Goal: Transaction & Acquisition: Purchase product/service

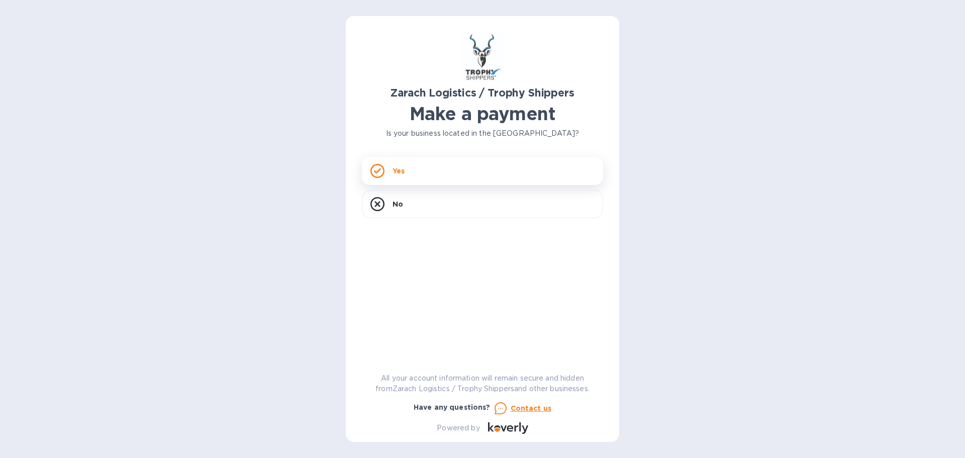
click at [399, 170] on p "Yes" at bounding box center [399, 171] width 12 height 10
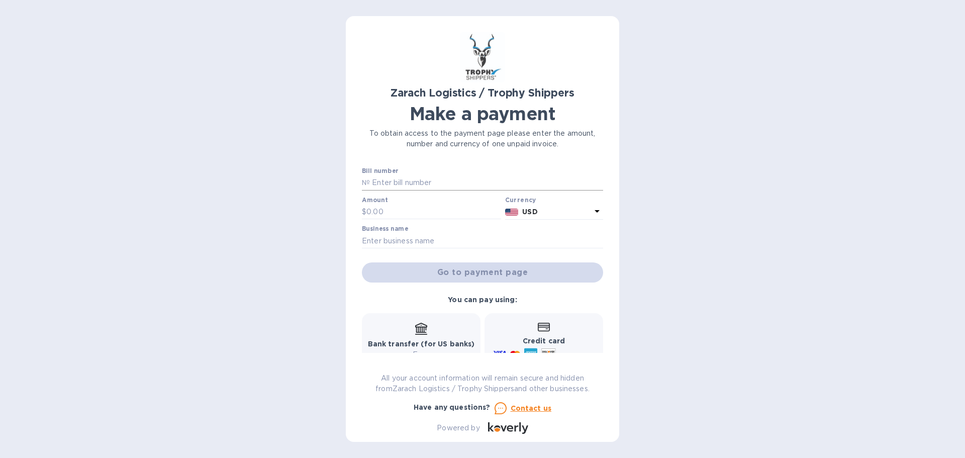
click at [422, 185] on input "text" at bounding box center [486, 182] width 233 height 15
paste input "B00170872"
click at [404, 210] on input "text" at bounding box center [434, 212] width 135 height 15
click at [419, 181] on input "B00170872" at bounding box center [486, 182] width 233 height 15
type input "B00174460"
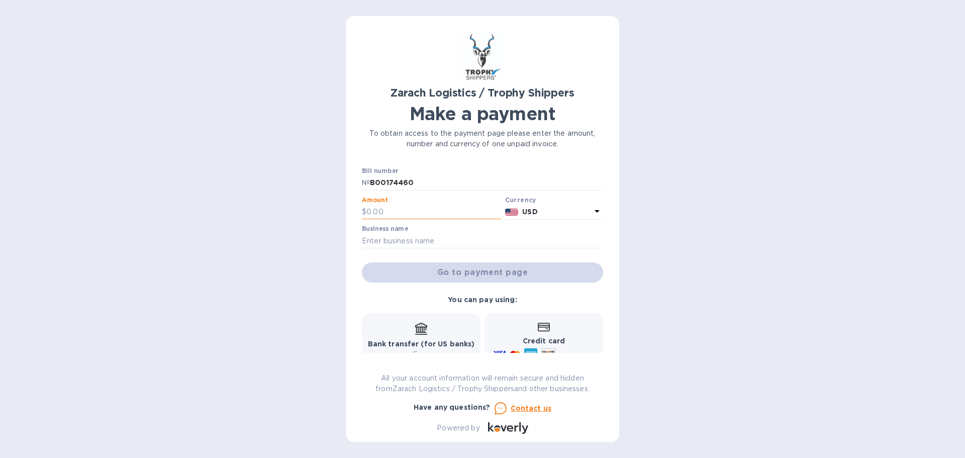
click at [406, 208] on input "text" at bounding box center [434, 212] width 135 height 15
type input "560"
click at [444, 237] on input "text" at bounding box center [482, 240] width 241 height 15
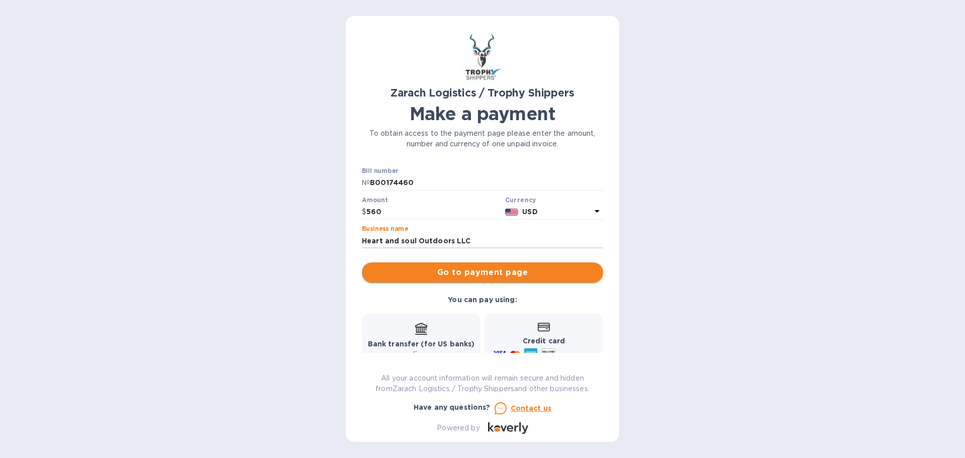
scroll to position [83, 0]
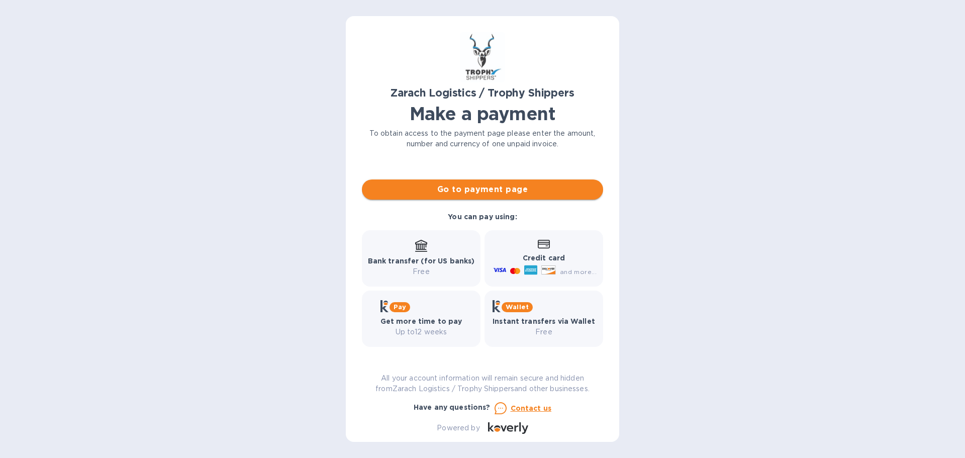
type input "Heart and soul Outdoors LLC"
click at [488, 190] on span "Go to payment page" at bounding box center [482, 190] width 225 height 12
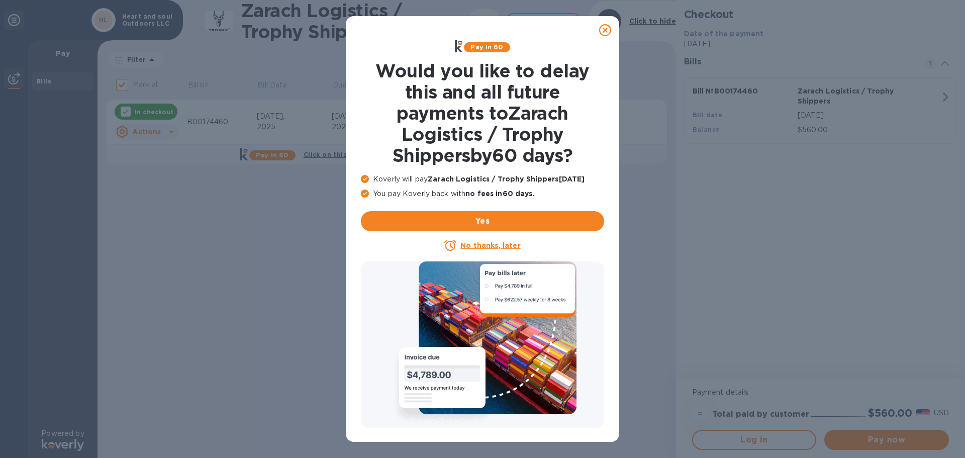
click at [606, 32] on icon at bounding box center [605, 30] width 12 height 12
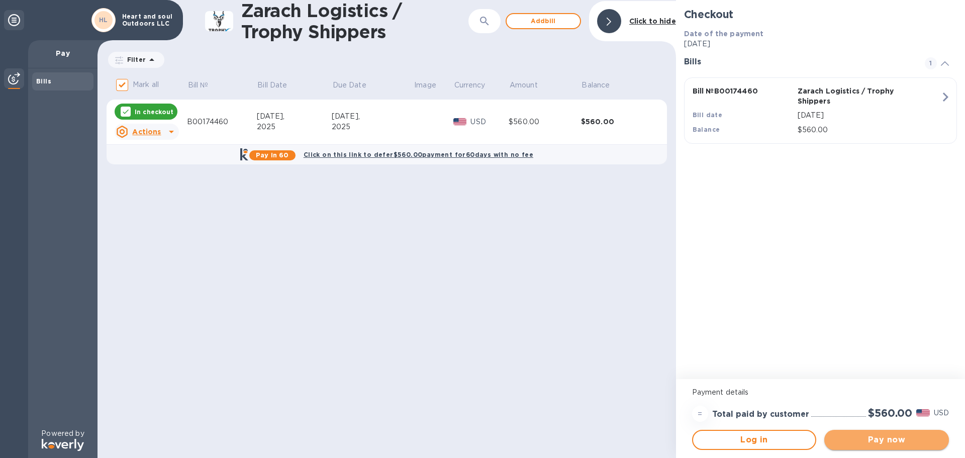
click at [882, 438] on span "Pay now" at bounding box center [887, 440] width 109 height 12
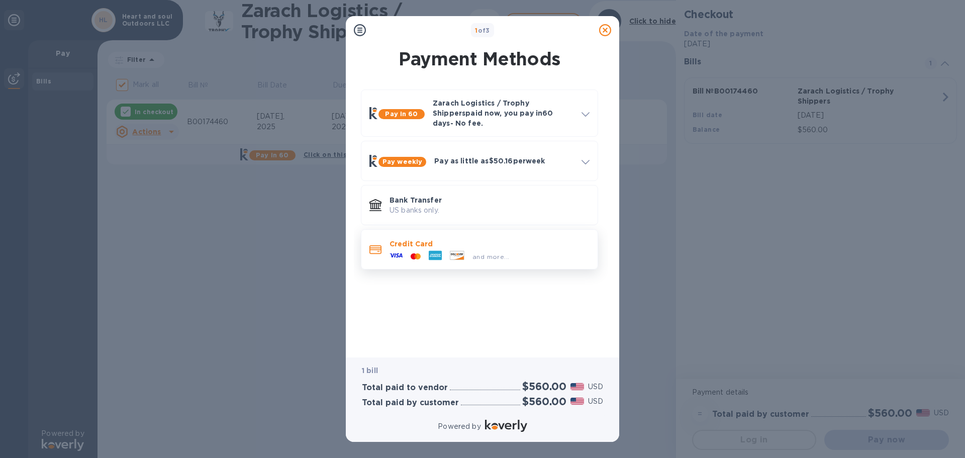
click at [439, 249] on icon at bounding box center [435, 255] width 13 height 13
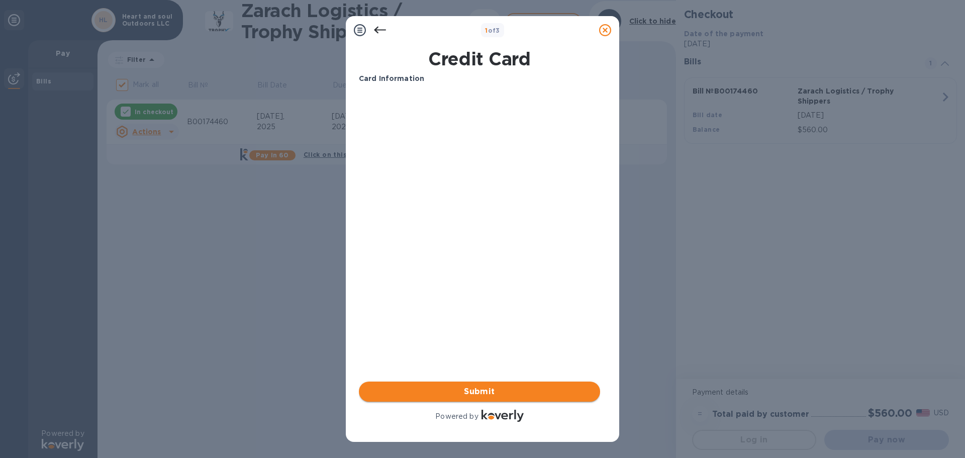
click at [481, 389] on span "Submit" at bounding box center [479, 392] width 225 height 12
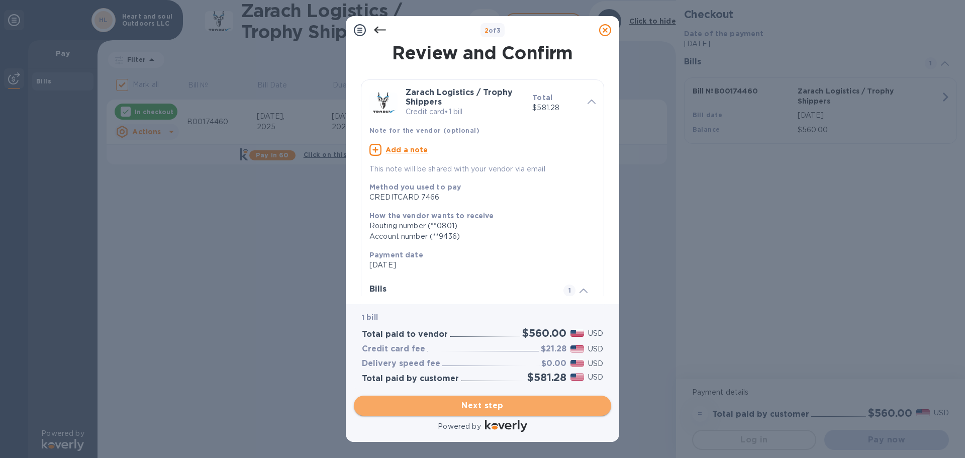
click at [482, 398] on button "Next step" at bounding box center [482, 406] width 257 height 20
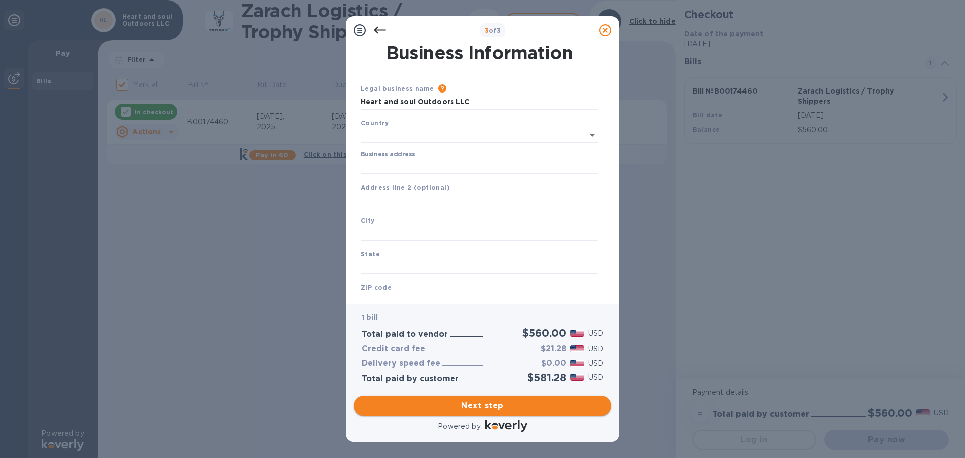
type input "[GEOGRAPHIC_DATA]"
click at [430, 165] on input "Business address" at bounding box center [479, 164] width 237 height 15
type input "[STREET_ADDRESS]"
click at [421, 220] on div "City" at bounding box center [479, 226] width 245 height 34
click at [418, 228] on input "text" at bounding box center [479, 231] width 237 height 15
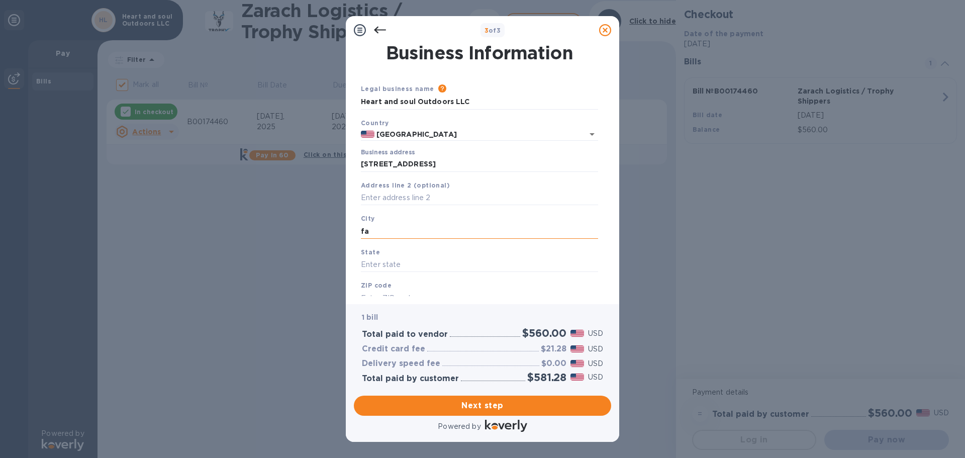
type input "f"
type input "[GEOGRAPHIC_DATA]"
type input "AR"
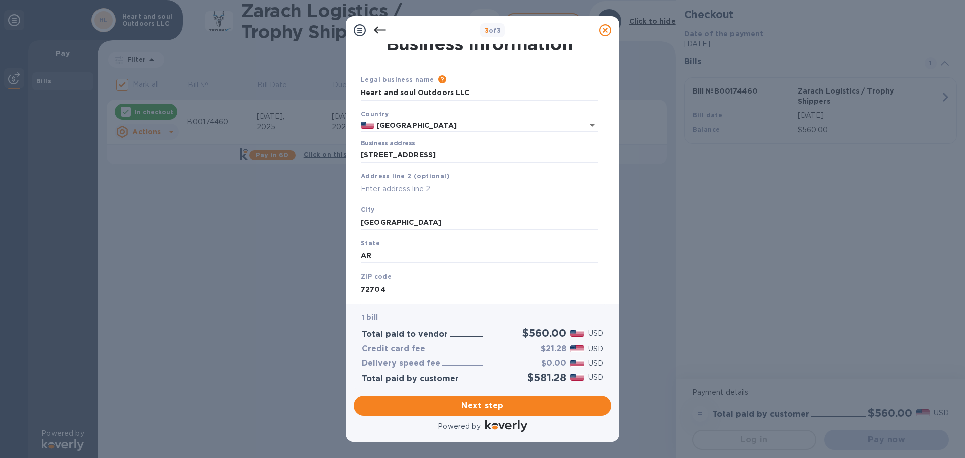
scroll to position [34, 0]
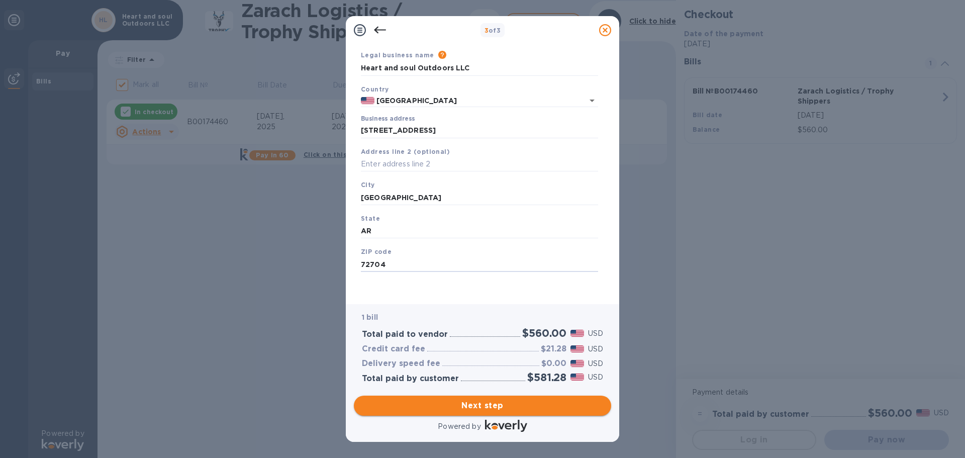
type input "72704"
click at [491, 407] on span "Next step" at bounding box center [482, 406] width 241 height 12
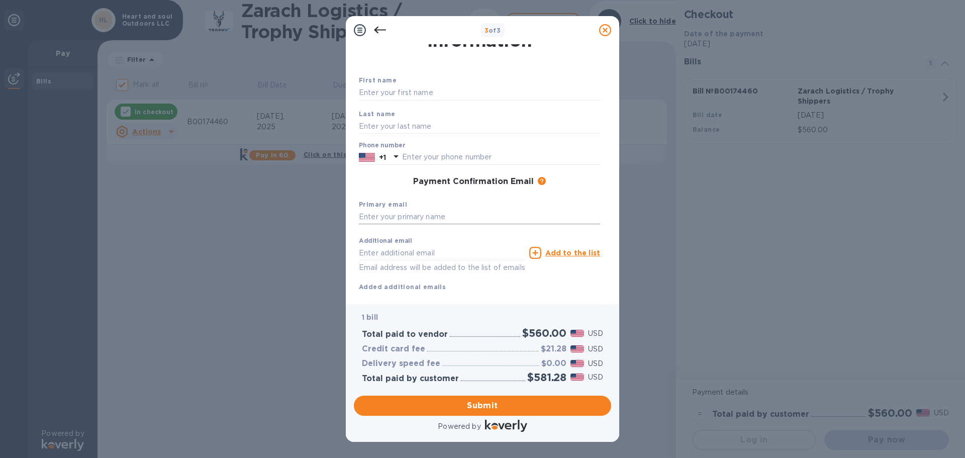
click at [419, 217] on input "text" at bounding box center [479, 217] width 241 height 15
click at [455, 219] on input "text" at bounding box center [479, 217] width 241 height 15
type input "[EMAIL_ADDRESS][DOMAIN_NAME]"
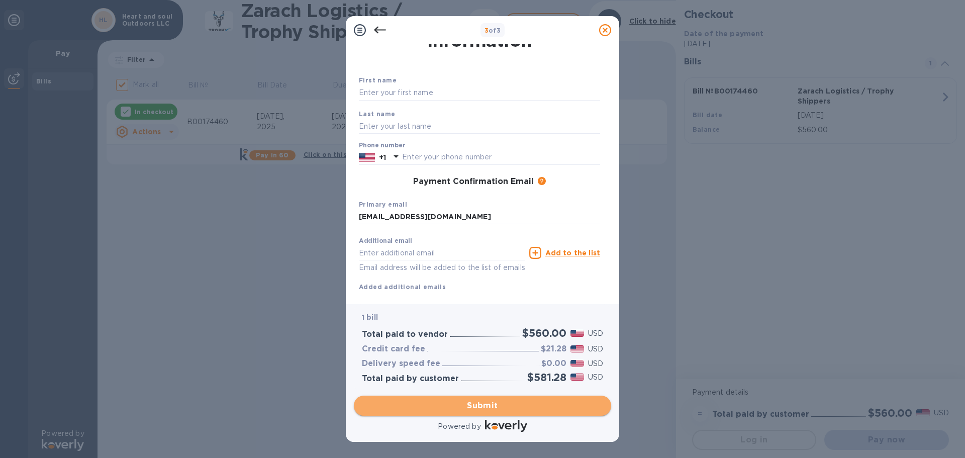
click at [491, 410] on span "Submit" at bounding box center [482, 406] width 241 height 12
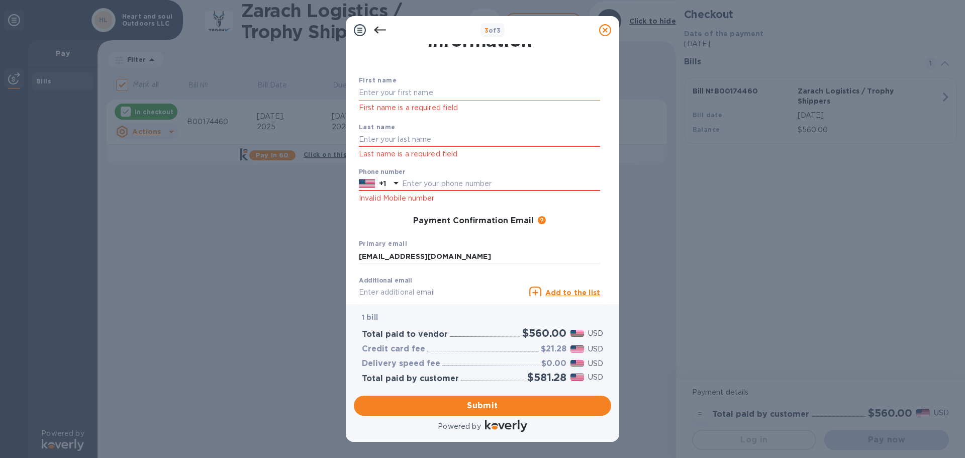
click at [404, 90] on input "text" at bounding box center [479, 92] width 241 height 15
type input "[PERSON_NAME]"
type input "4794358681"
type input "[EMAIL_ADDRESS][DOMAIN_NAME]"
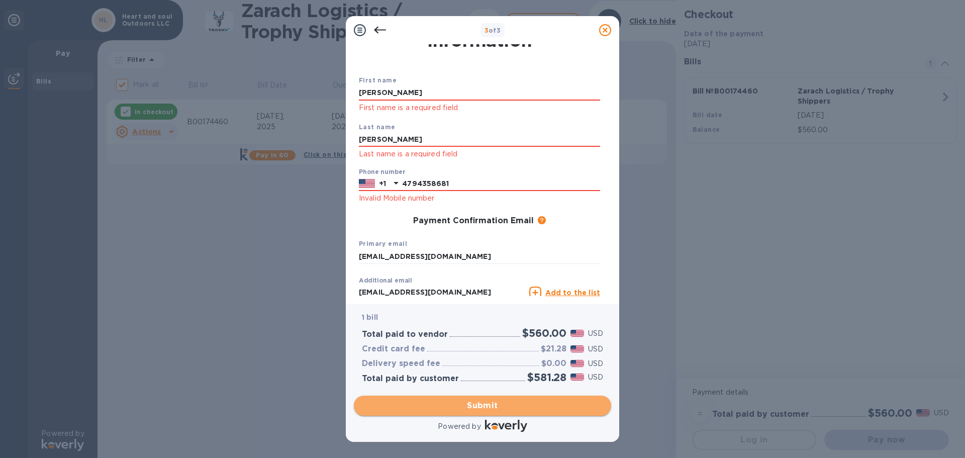
click at [483, 409] on span "Submit" at bounding box center [482, 406] width 241 height 12
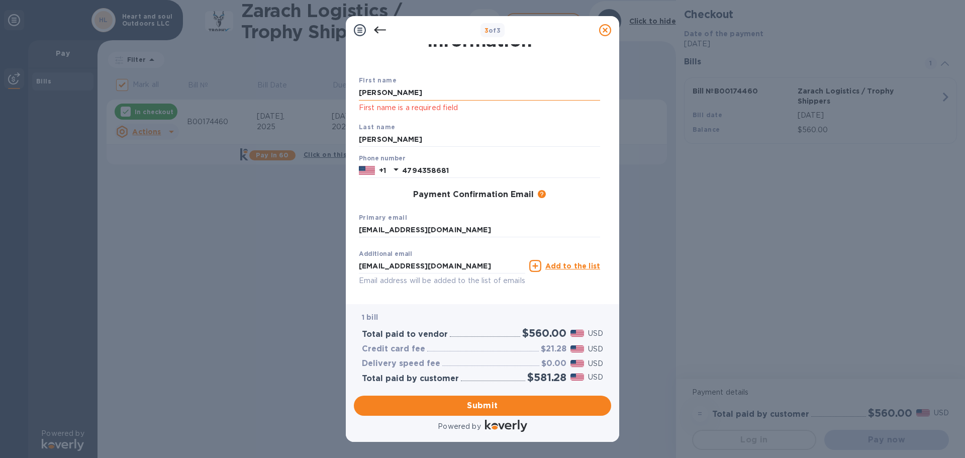
click at [432, 89] on input "[PERSON_NAME]" at bounding box center [479, 92] width 241 height 15
click at [443, 141] on input "[PERSON_NAME]" at bounding box center [479, 139] width 241 height 15
click at [471, 129] on div "Last name [PERSON_NAME]" at bounding box center [479, 135] width 249 height 34
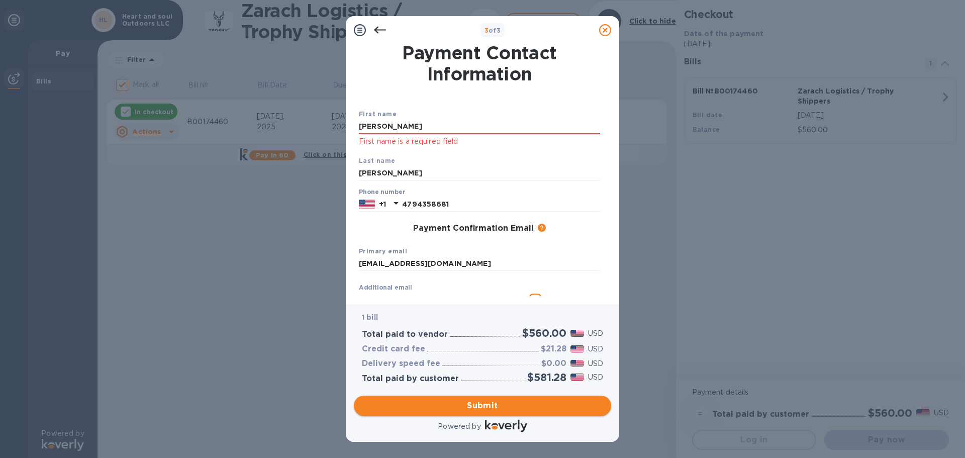
click at [474, 404] on span "Submit" at bounding box center [482, 406] width 241 height 12
click at [406, 122] on input "[PERSON_NAME]" at bounding box center [479, 126] width 241 height 15
type input "[PERSON_NAME]"
click at [484, 111] on div "First name [PERSON_NAME] First name is a required field" at bounding box center [479, 128] width 249 height 47
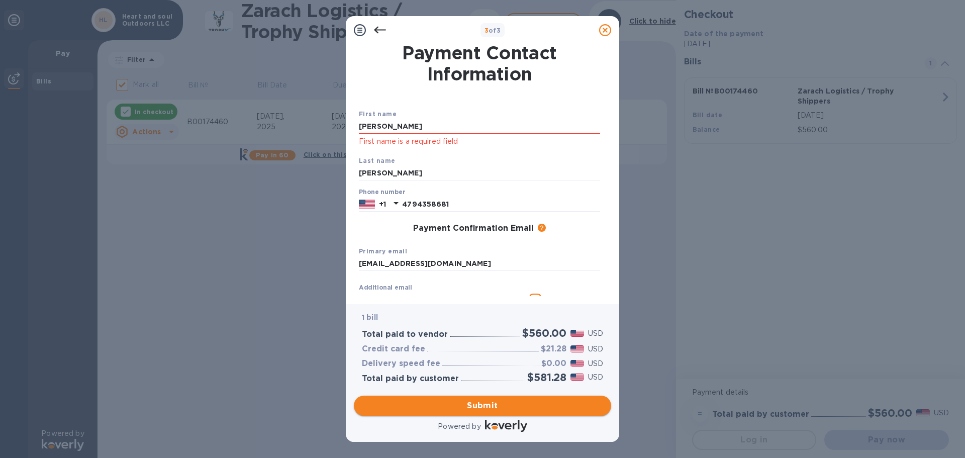
click at [479, 401] on span "Submit" at bounding box center [482, 406] width 241 height 12
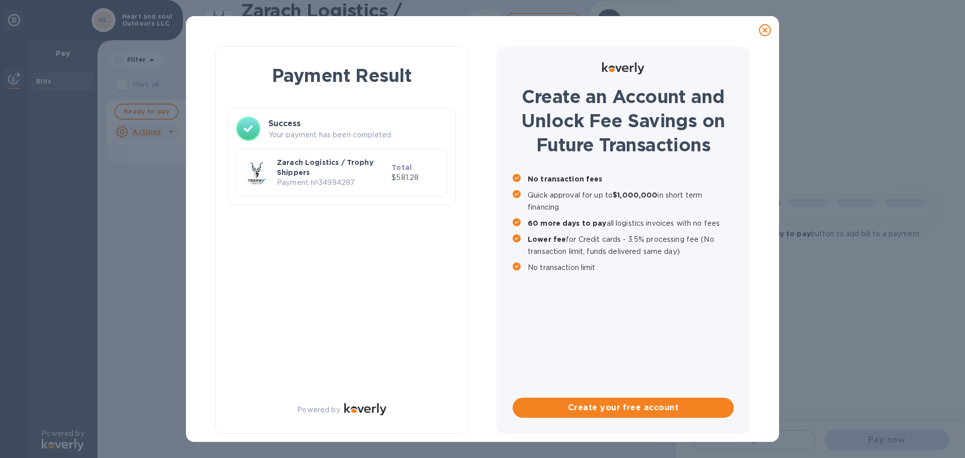
checkbox input "false"
